Goal: Task Accomplishment & Management: Use online tool/utility

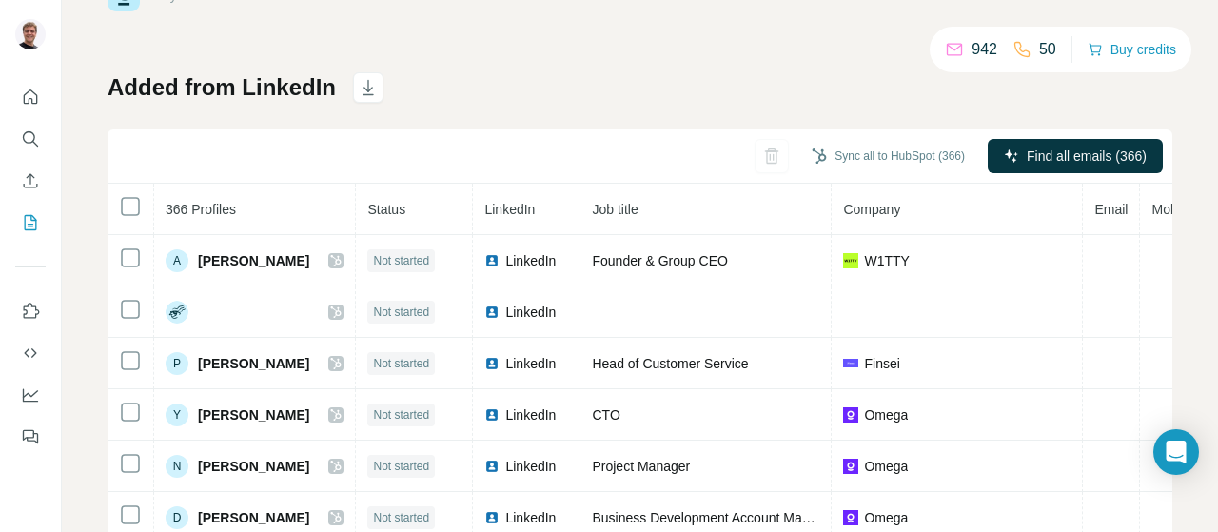
scroll to position [95, 0]
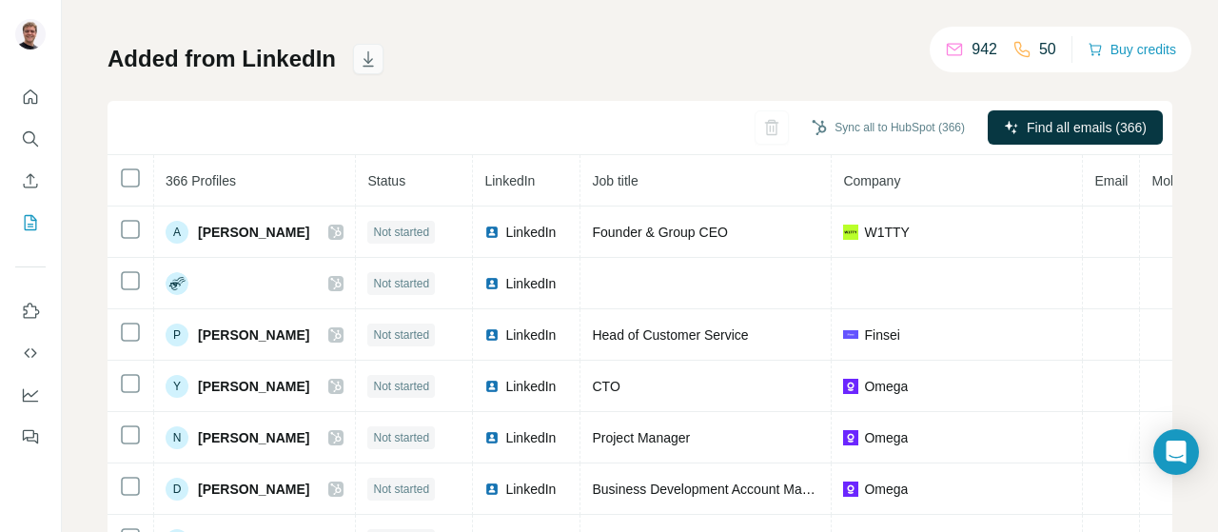
click at [359, 64] on icon "button" at bounding box center [368, 58] width 19 height 19
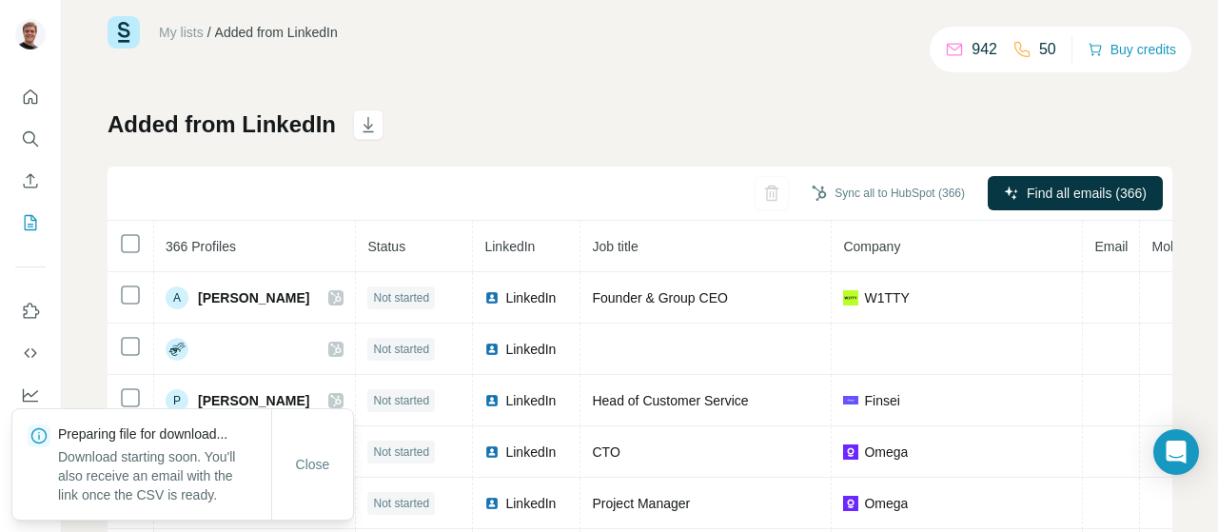
scroll to position [0, 0]
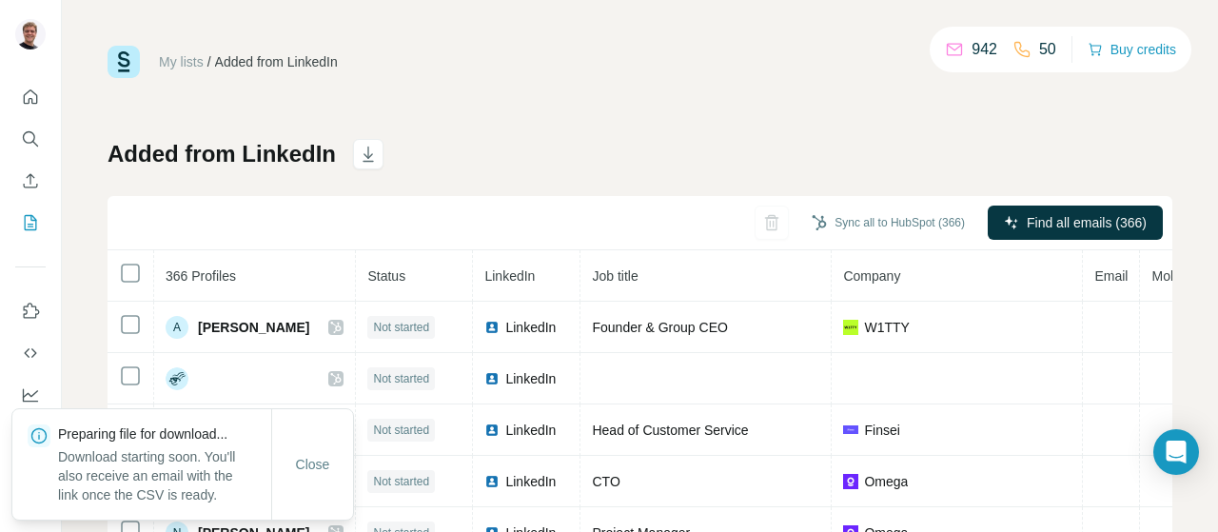
click at [173, 58] on link "My lists" at bounding box center [181, 61] width 45 height 15
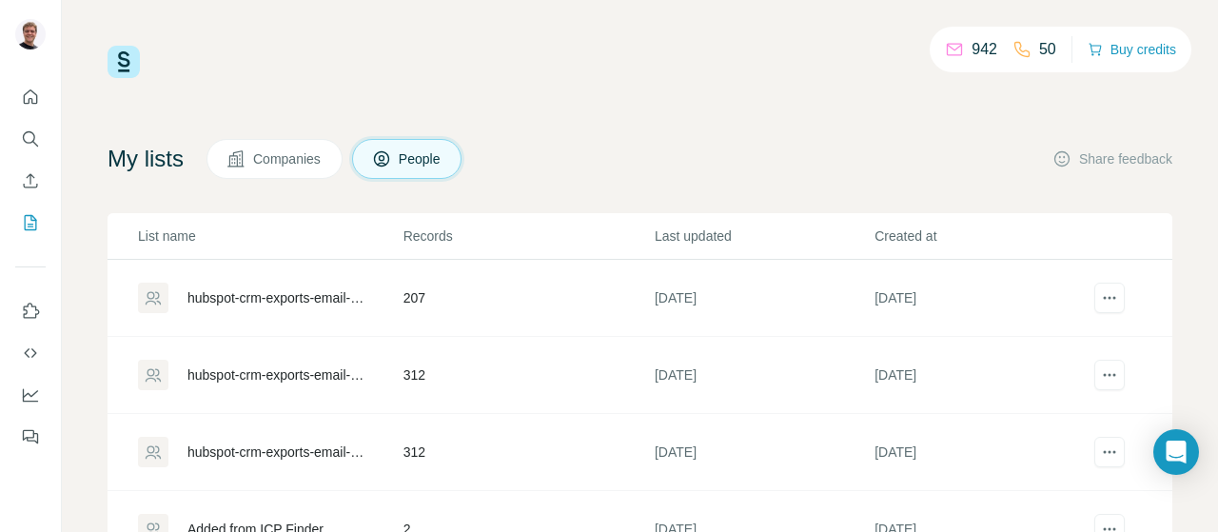
click at [246, 165] on icon at bounding box center [236, 158] width 19 height 19
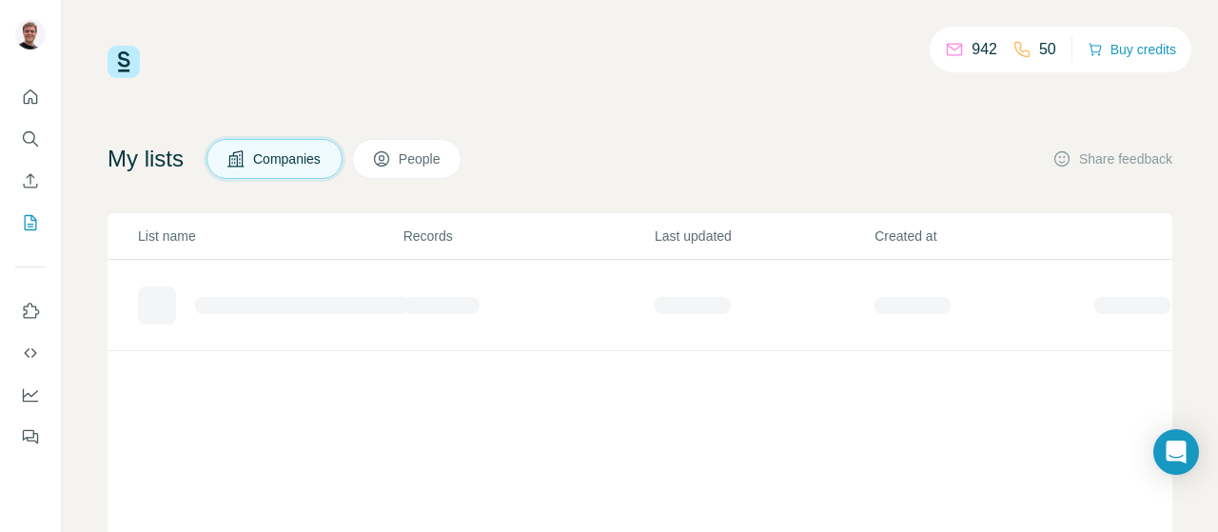
click at [421, 169] on button "People" at bounding box center [407, 159] width 110 height 40
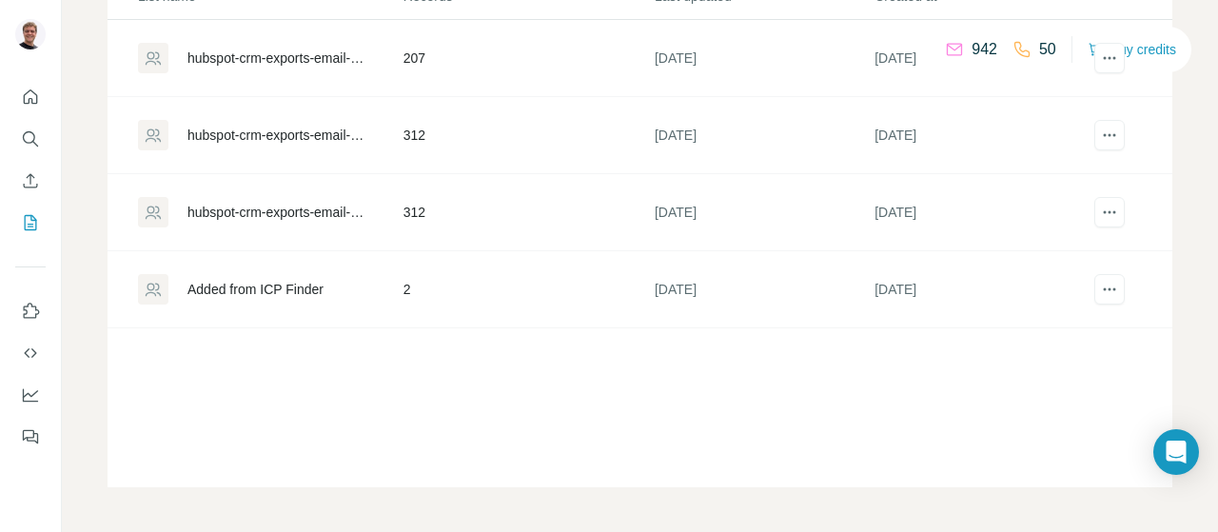
scroll to position [49, 0]
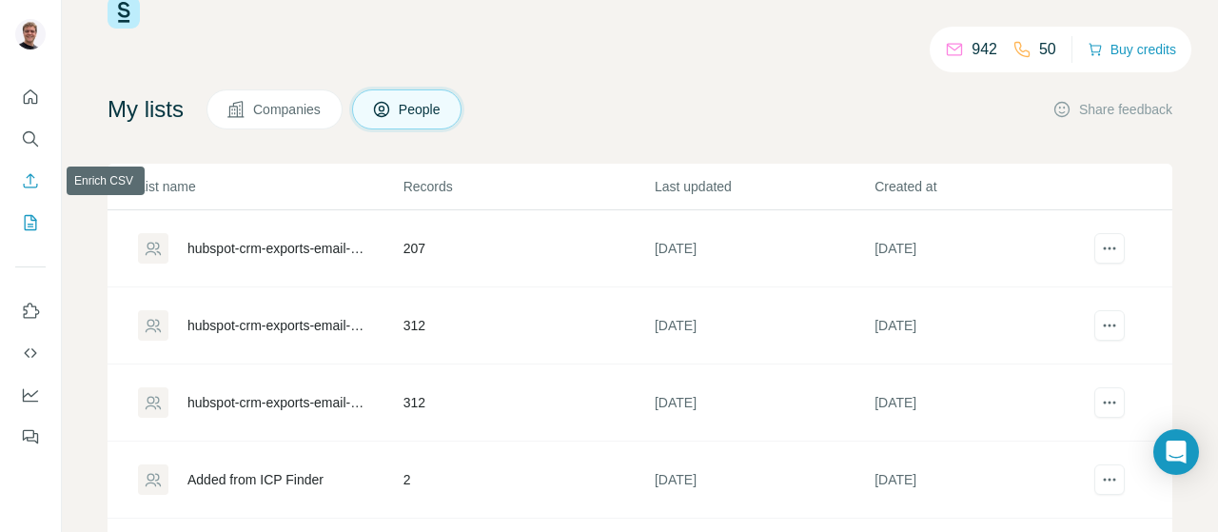
click at [30, 168] on button "Enrich CSV" at bounding box center [30, 181] width 30 height 34
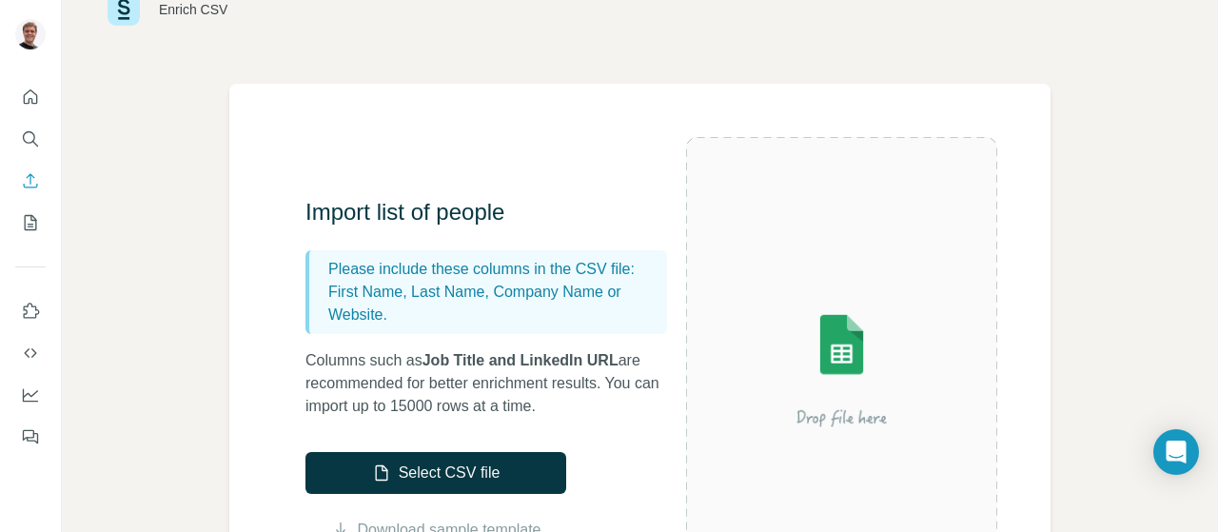
scroll to position [95, 0]
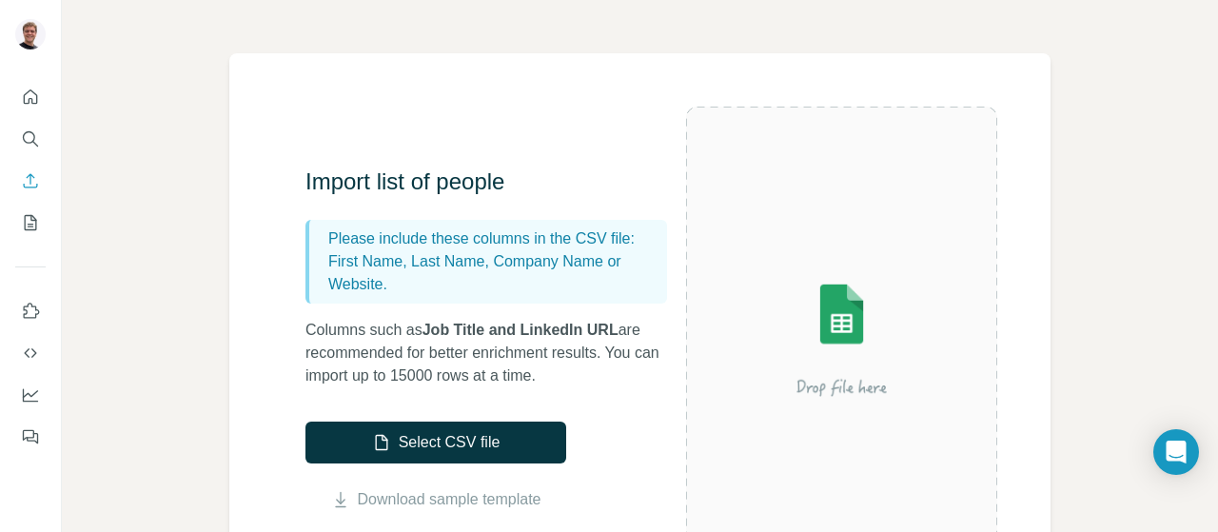
click at [809, 311] on img at bounding box center [841, 338] width 311 height 207
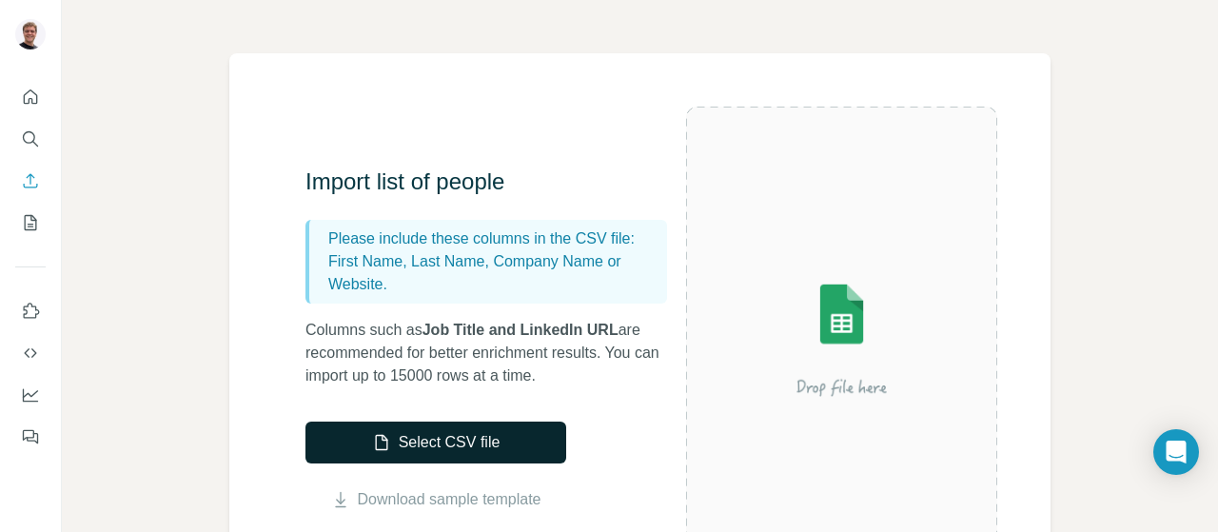
click at [445, 446] on button "Select CSV file" at bounding box center [436, 443] width 261 height 42
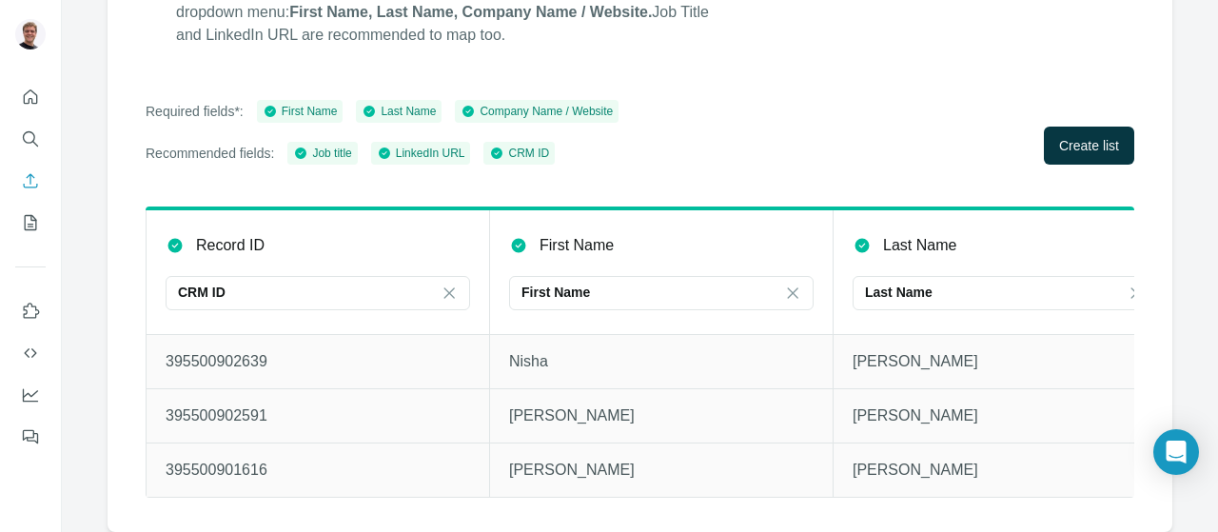
scroll to position [297, 0]
click at [1063, 140] on span "Create list" at bounding box center [1089, 145] width 60 height 19
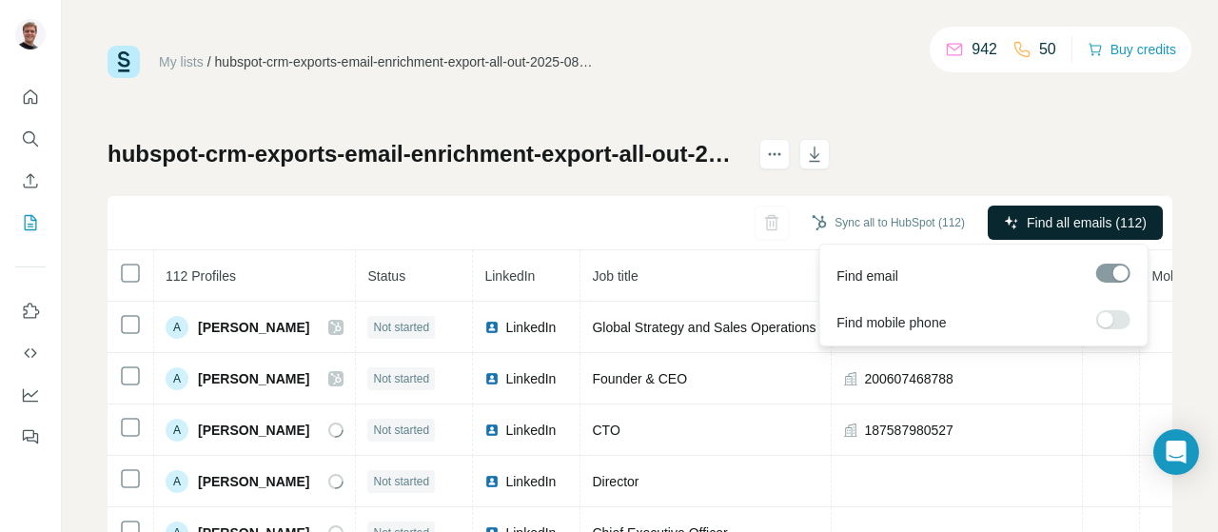
click at [1074, 221] on span "Find all emails (112)" at bounding box center [1087, 222] width 120 height 19
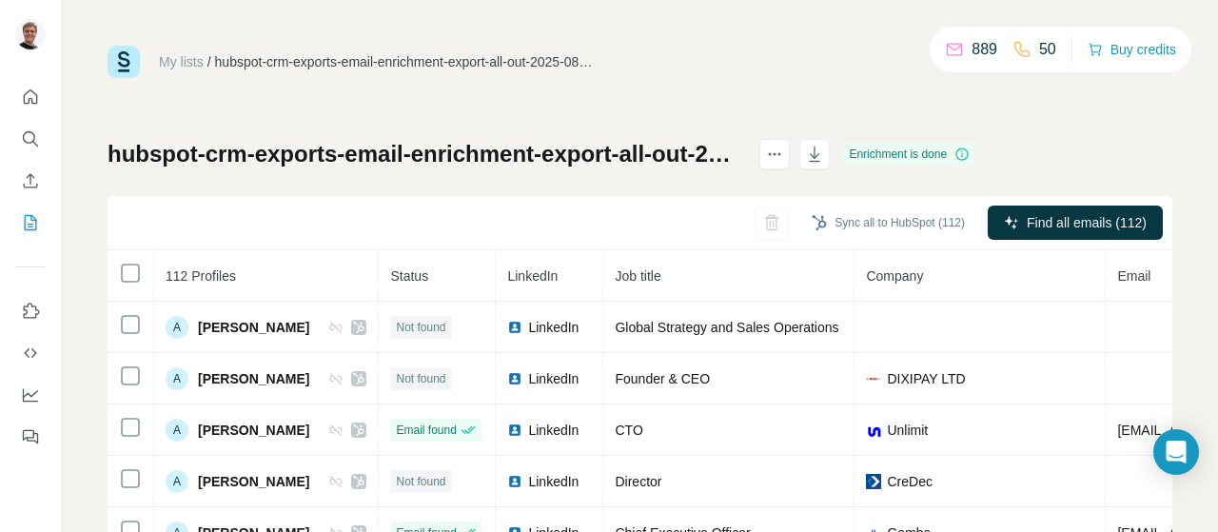
click at [807, 69] on div "My lists / hubspot-crm-exports-email-enrichment-export-all-out-2025-08-11 889 5…" at bounding box center [640, 62] width 1065 height 32
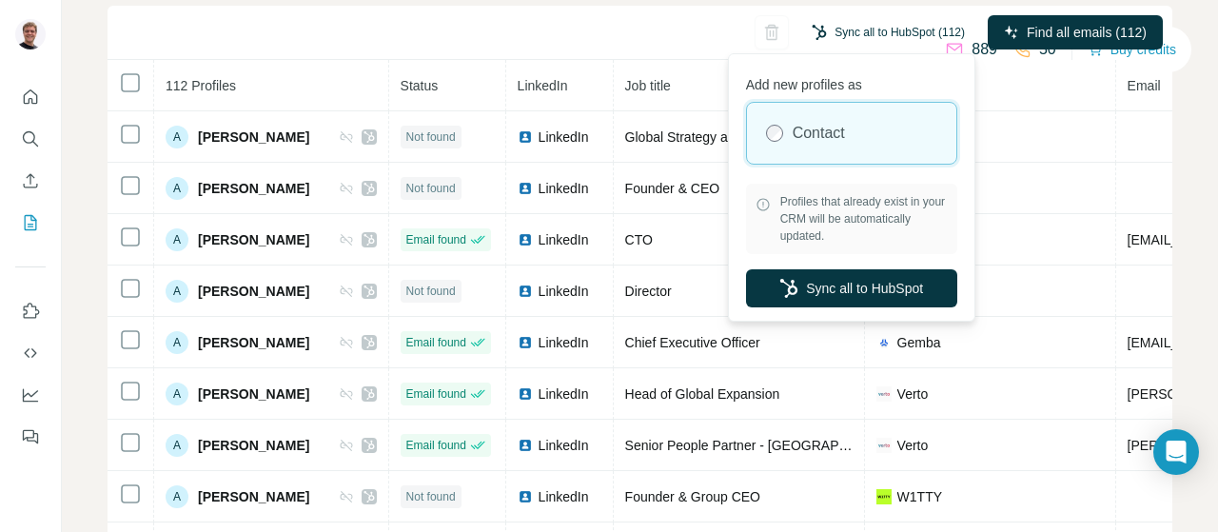
click at [841, 39] on button "Sync all to HubSpot (112)" at bounding box center [889, 32] width 180 height 29
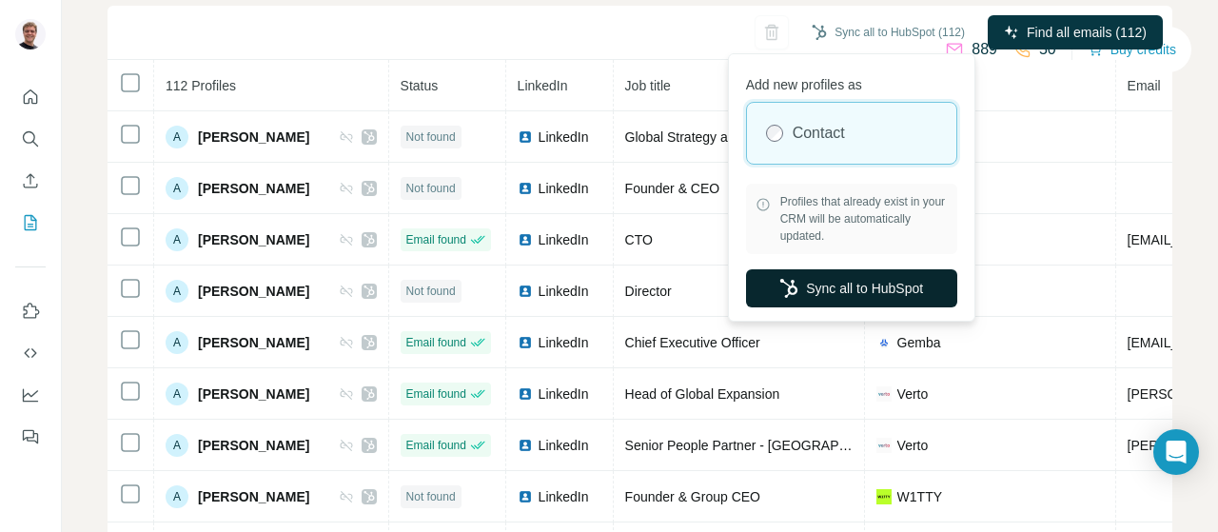
click at [876, 290] on button "Sync all to HubSpot" at bounding box center [851, 288] width 211 height 38
